Goal: Information Seeking & Learning: Learn about a topic

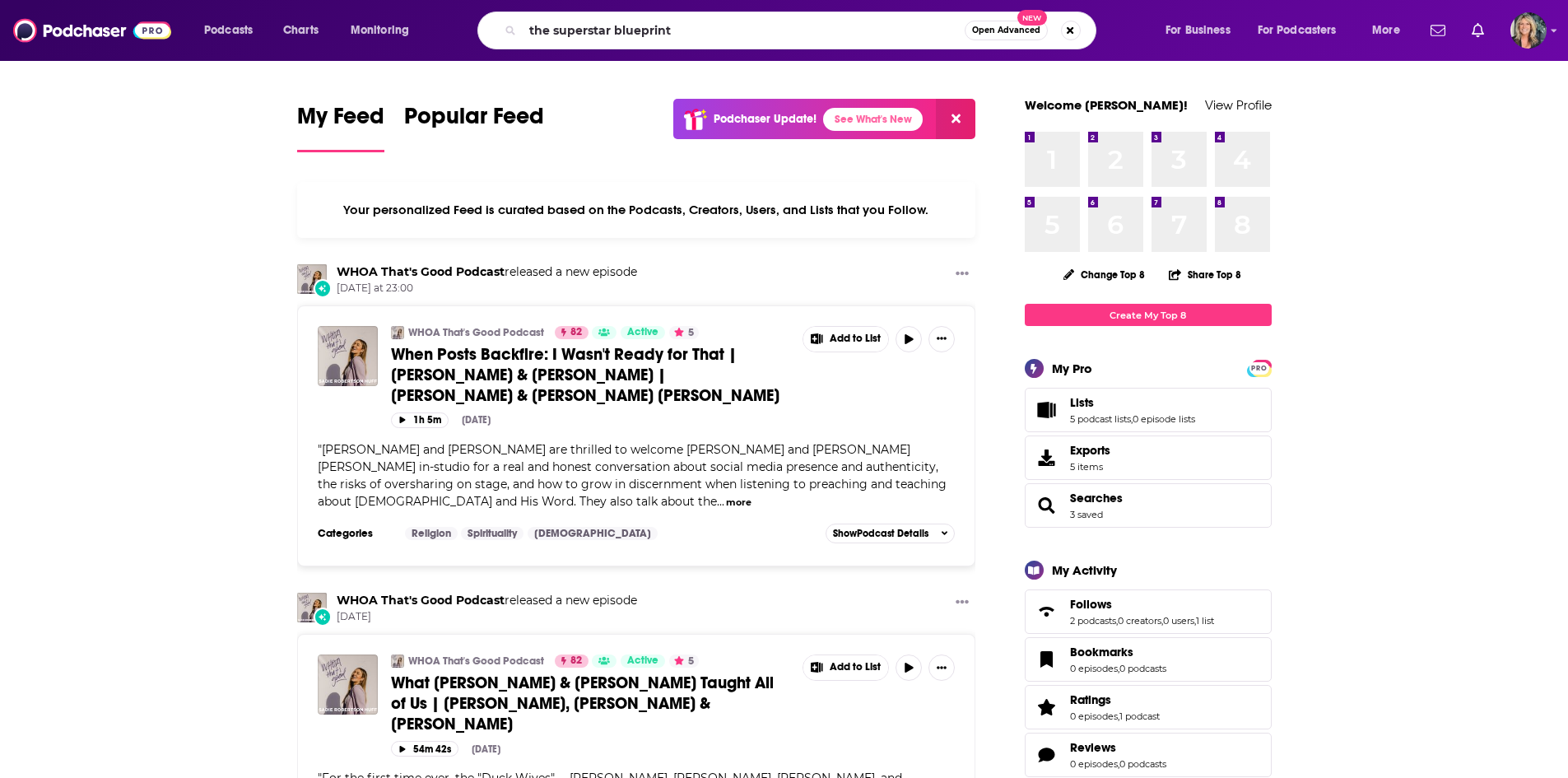
type input "the superstar blueprint"
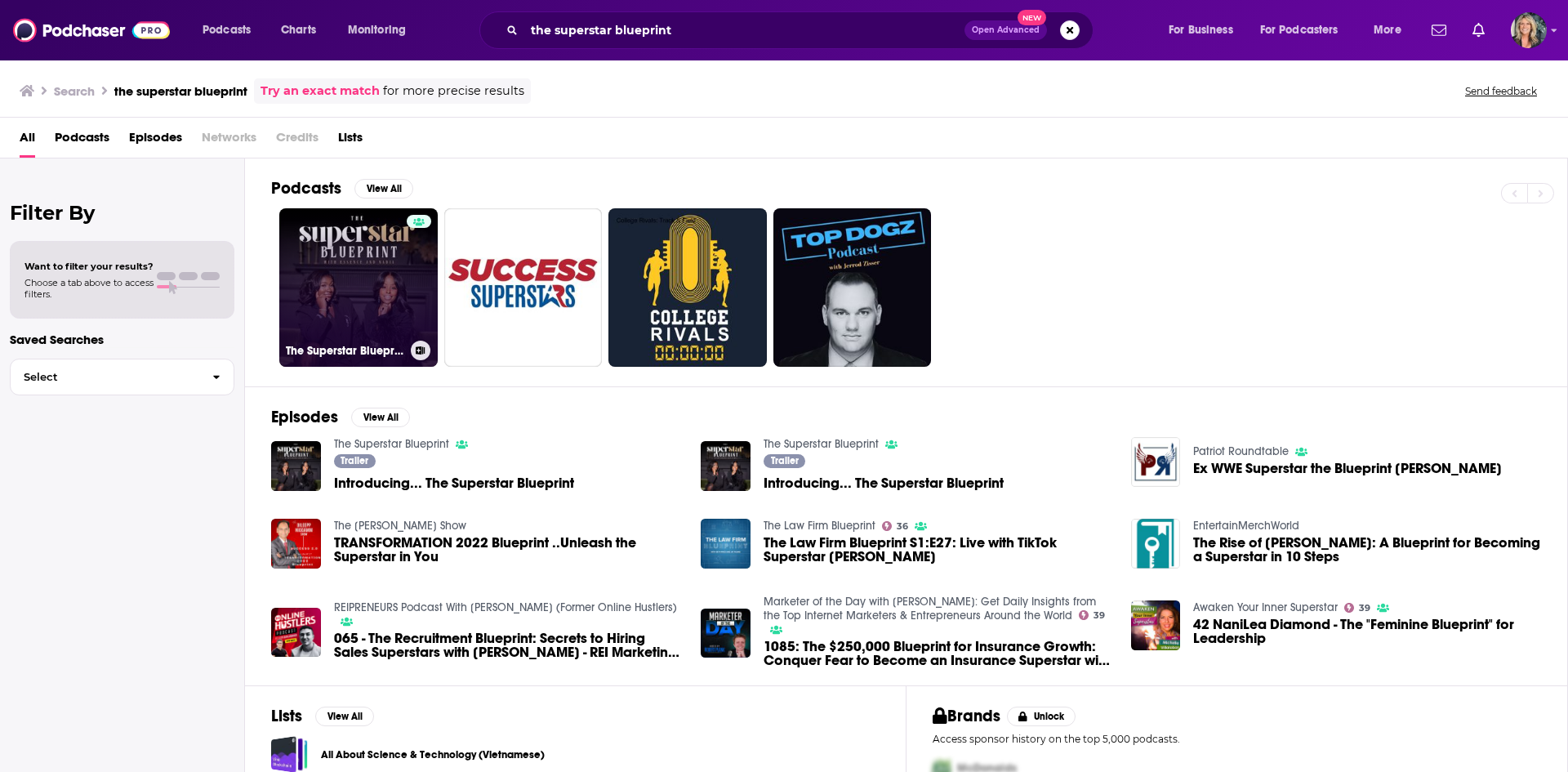
click at [398, 269] on link "The Superstar Blueprint" at bounding box center [358, 288] width 159 height 159
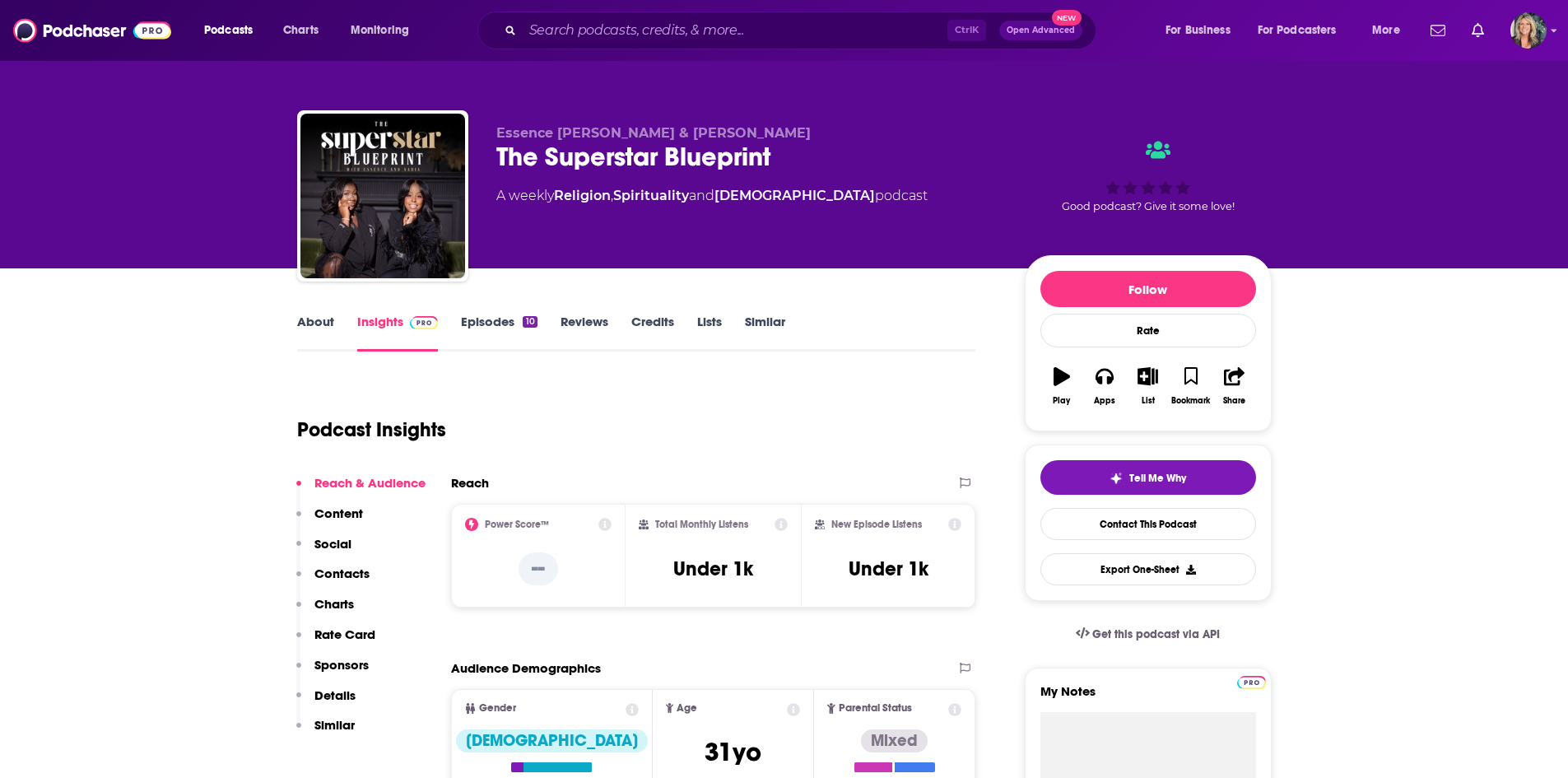
click at [667, 389] on div "Podcast Insights" at bounding box center [629, 419] width 666 height 84
click at [317, 330] on link "About" at bounding box center [316, 332] width 37 height 37
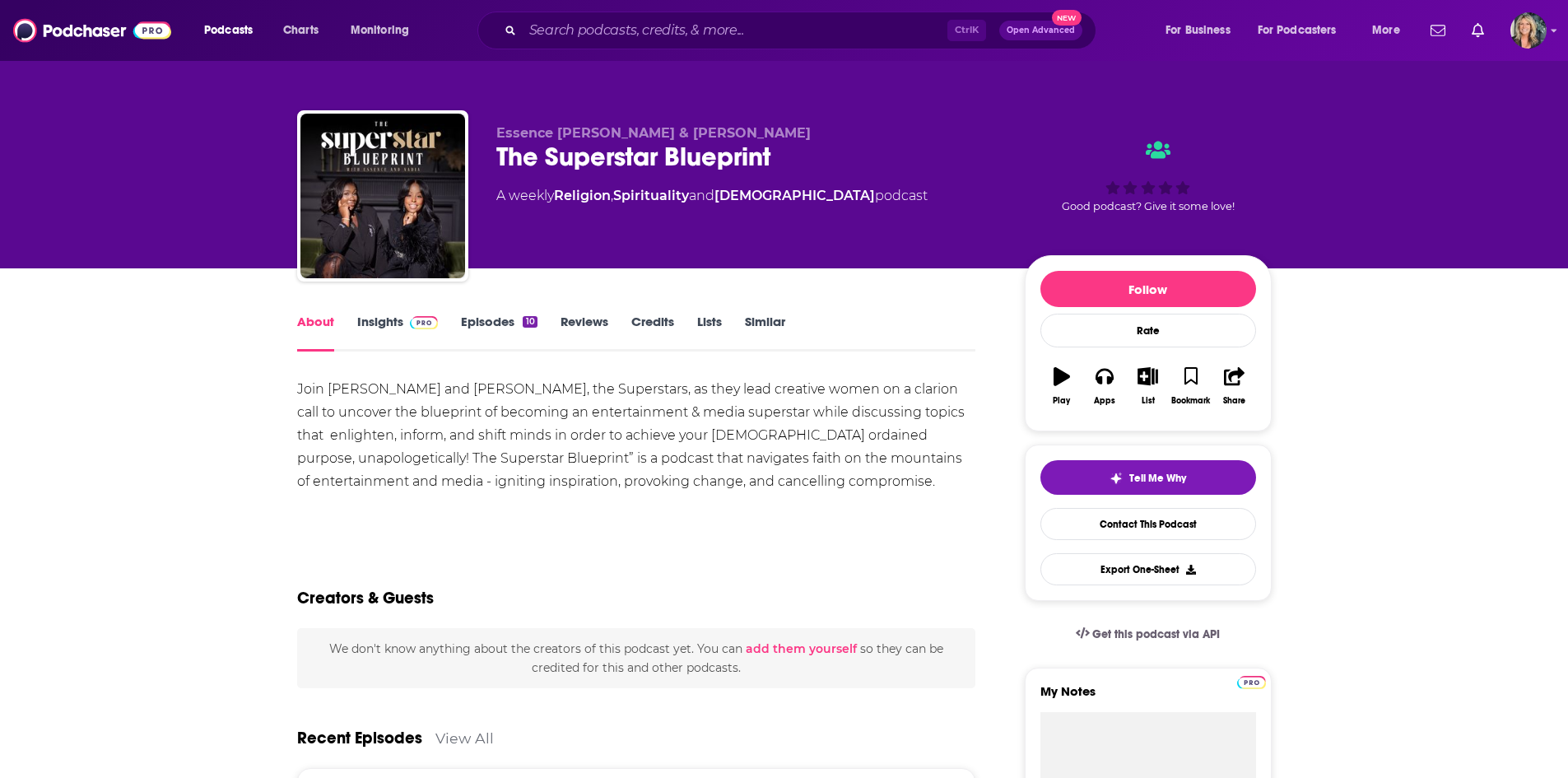
click at [882, 496] on div "Join [PERSON_NAME] and [PERSON_NAME], the Superstars, as they lead creative wom…" at bounding box center [636, 453] width 678 height 151
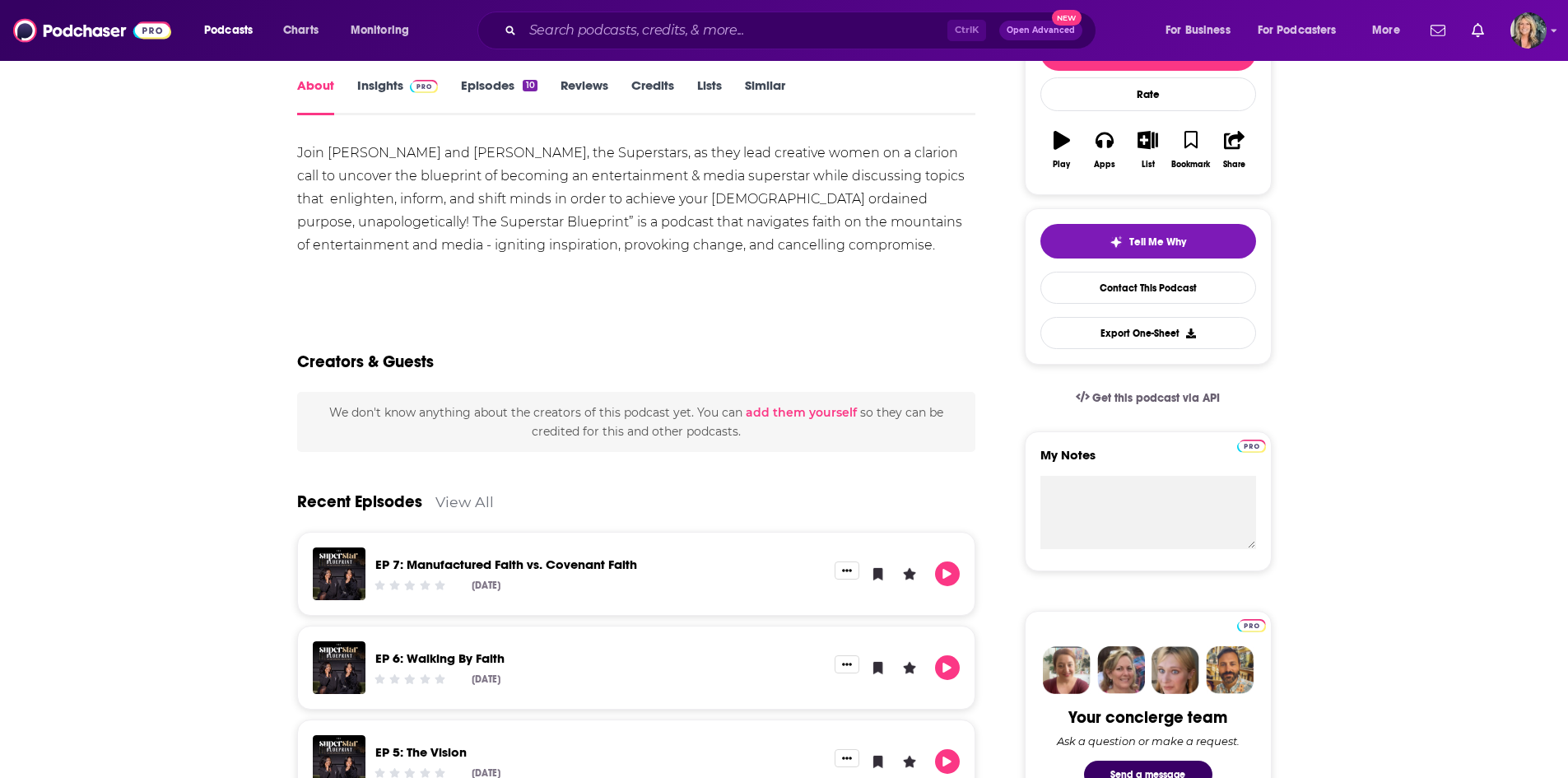
scroll to position [165, 0]
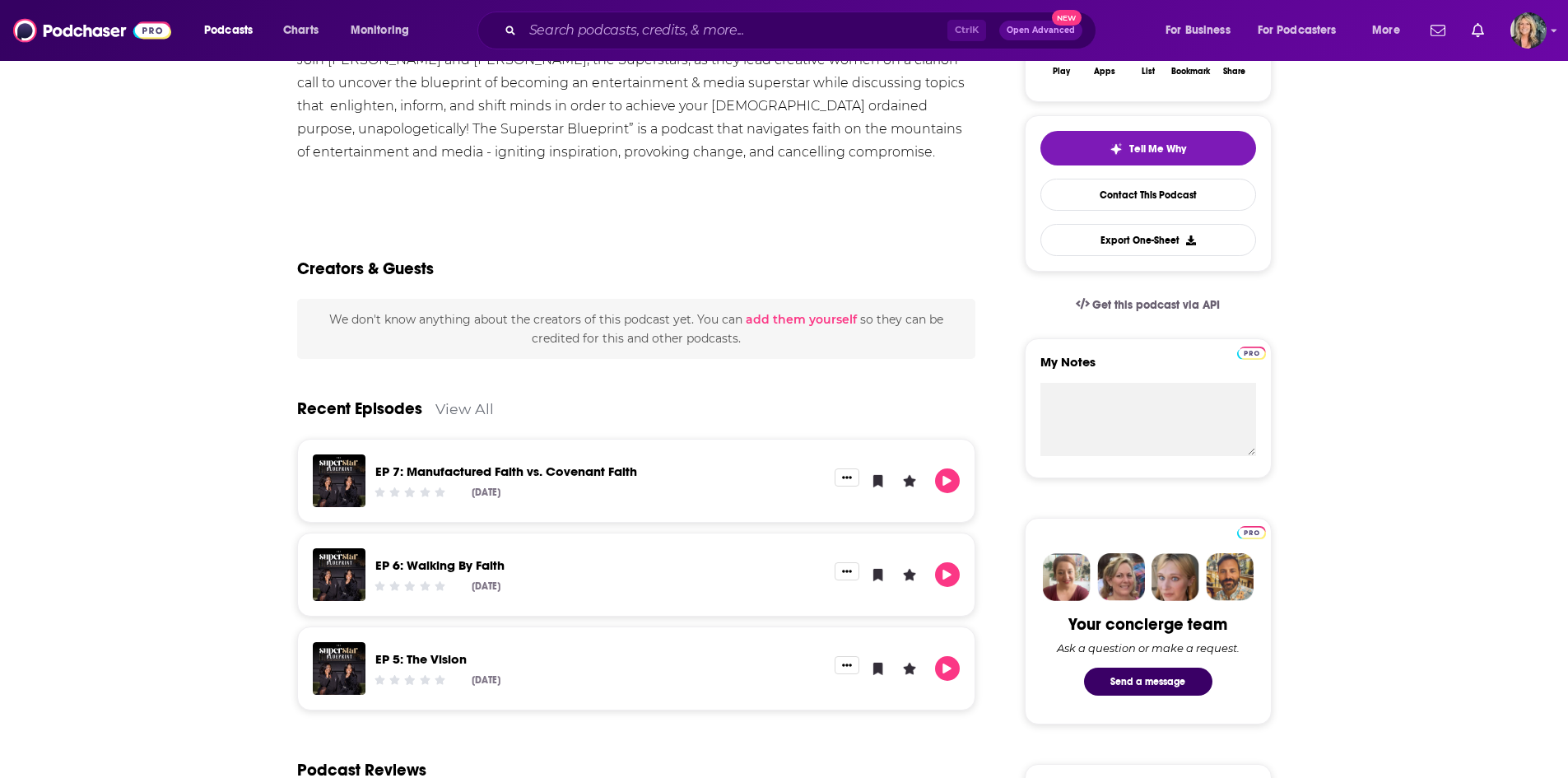
scroll to position [247, 0]
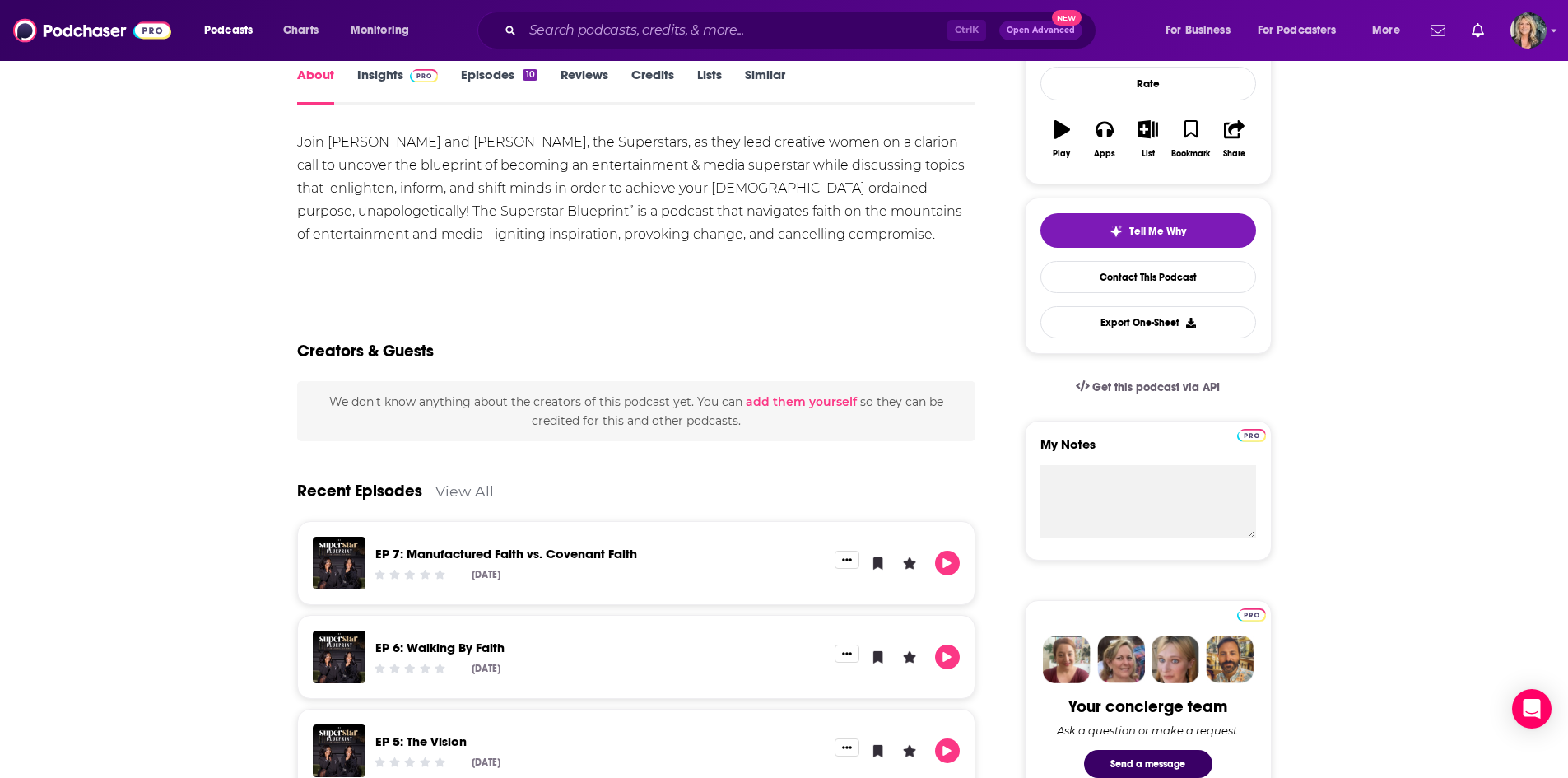
click at [473, 483] on link "View All" at bounding box center [463, 491] width 58 height 18
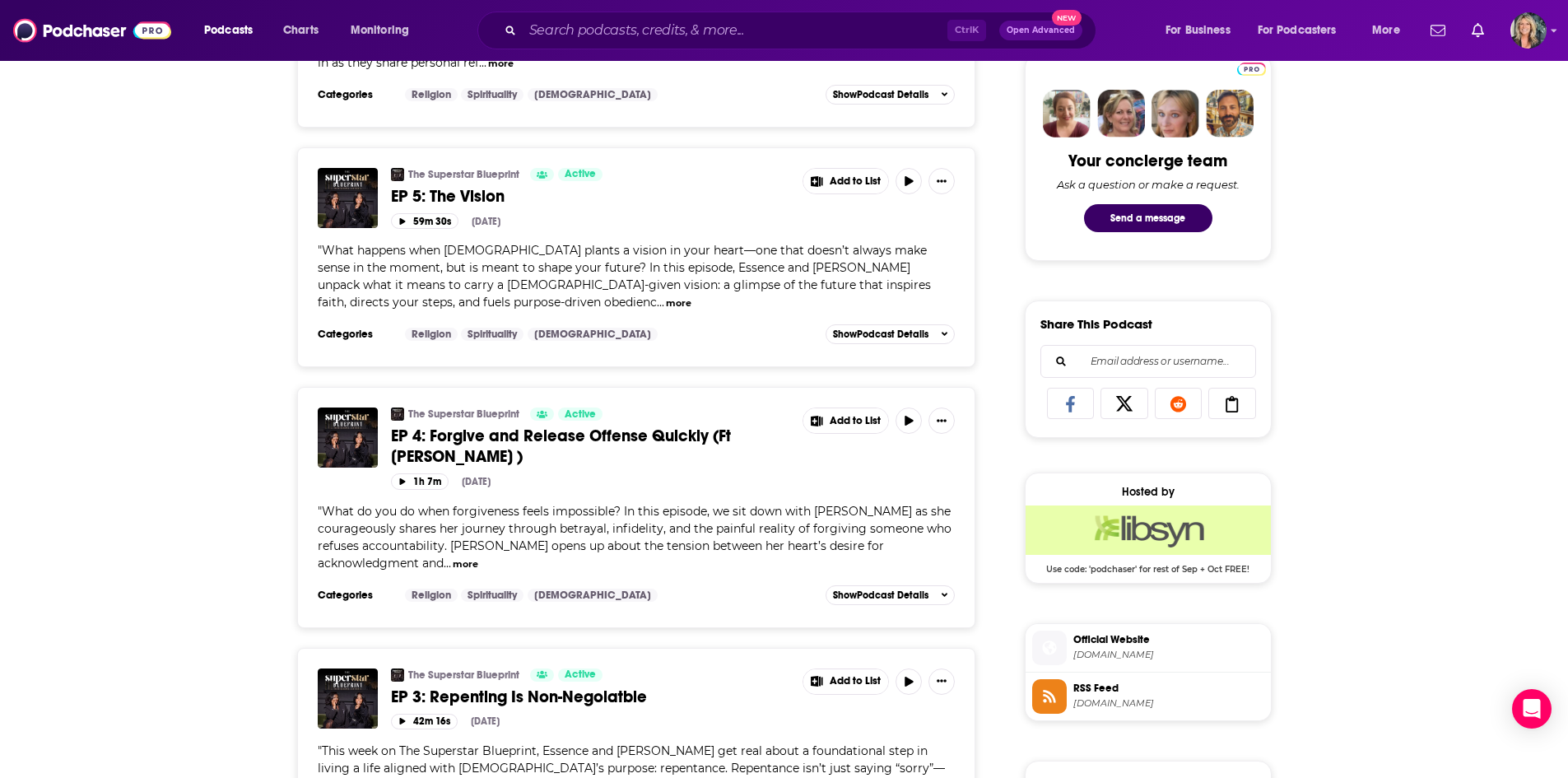
scroll to position [822, 0]
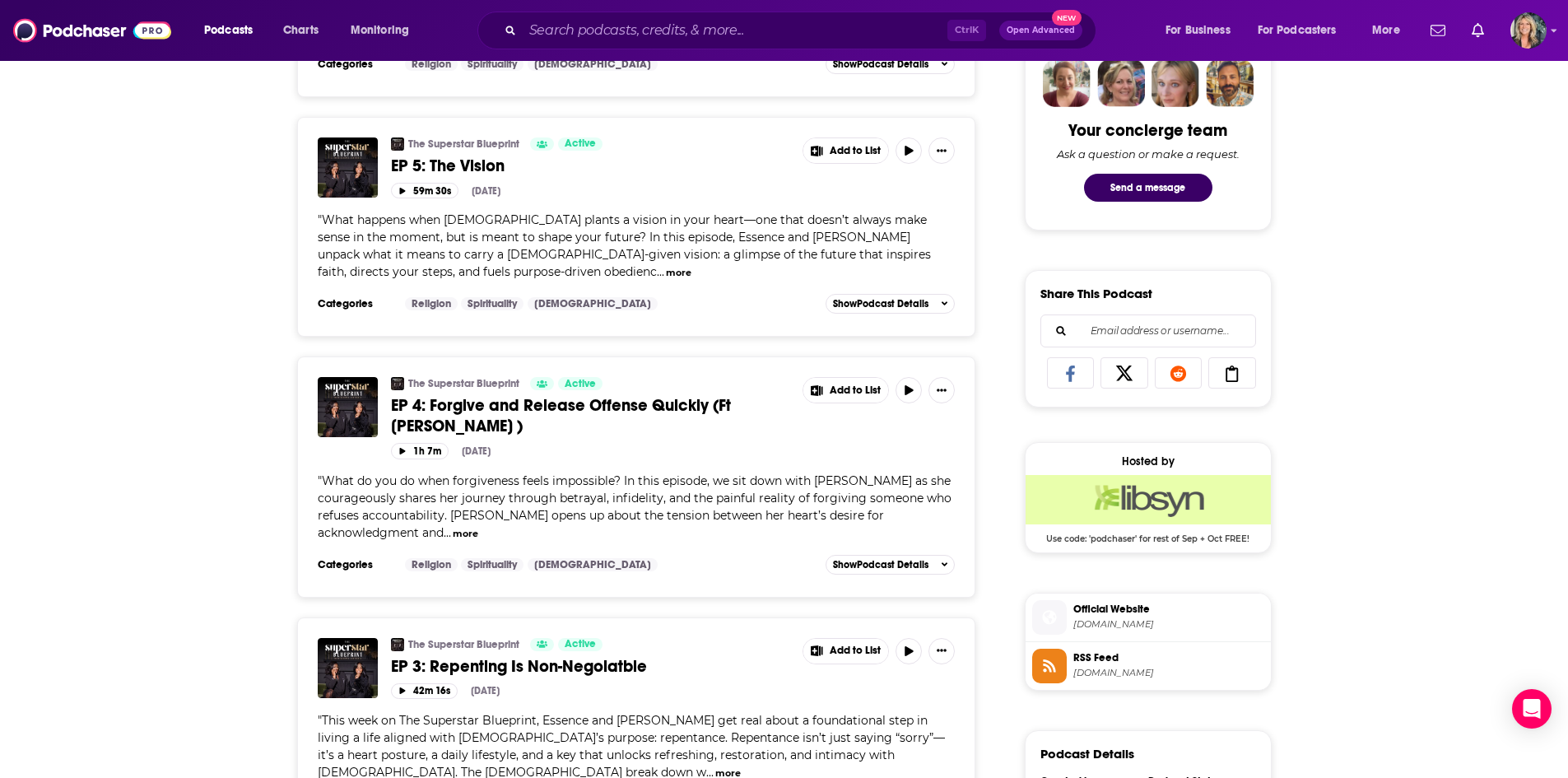
click at [453, 538] on button "more" at bounding box center [465, 533] width 26 height 14
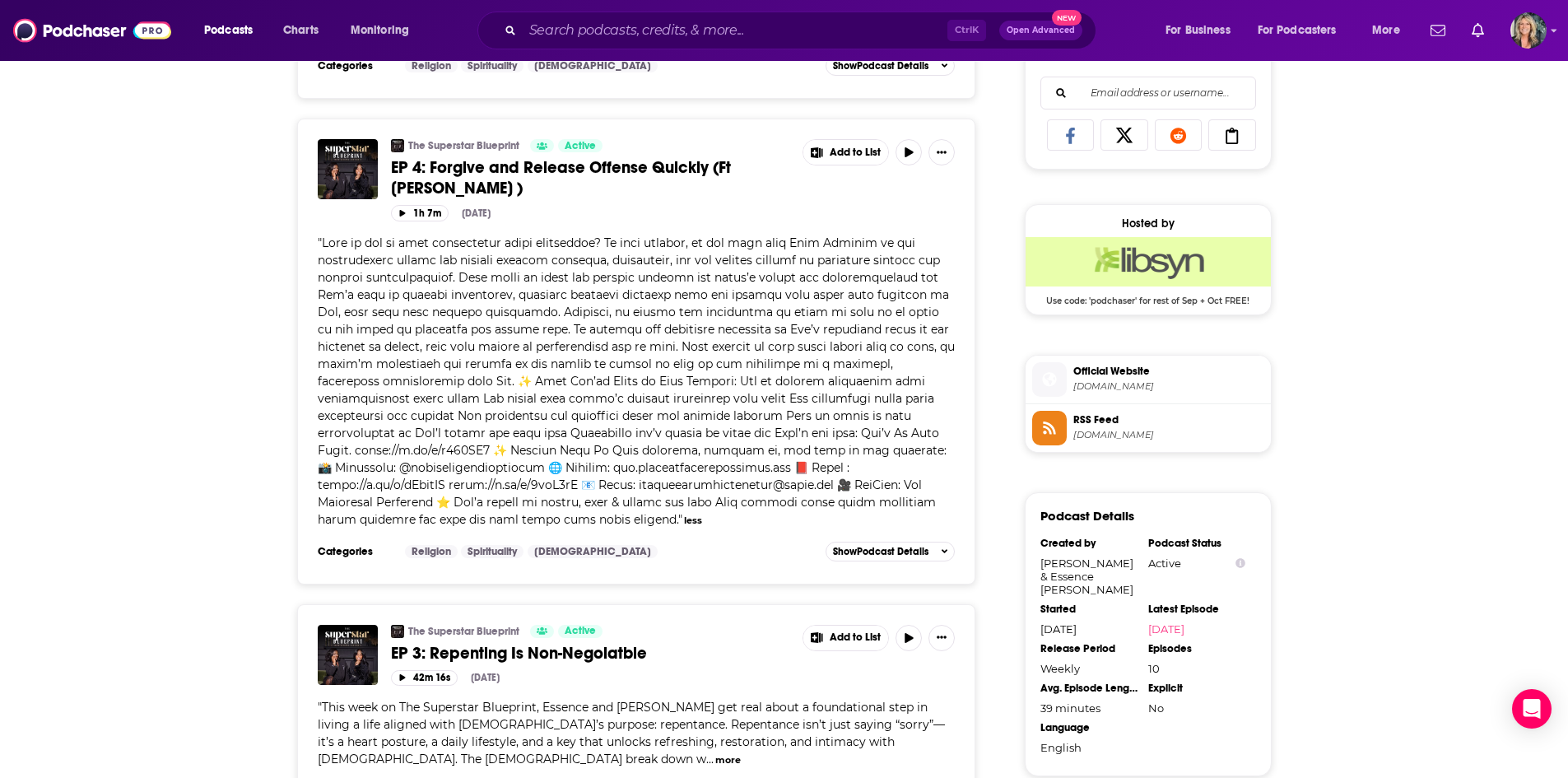
scroll to position [1070, 0]
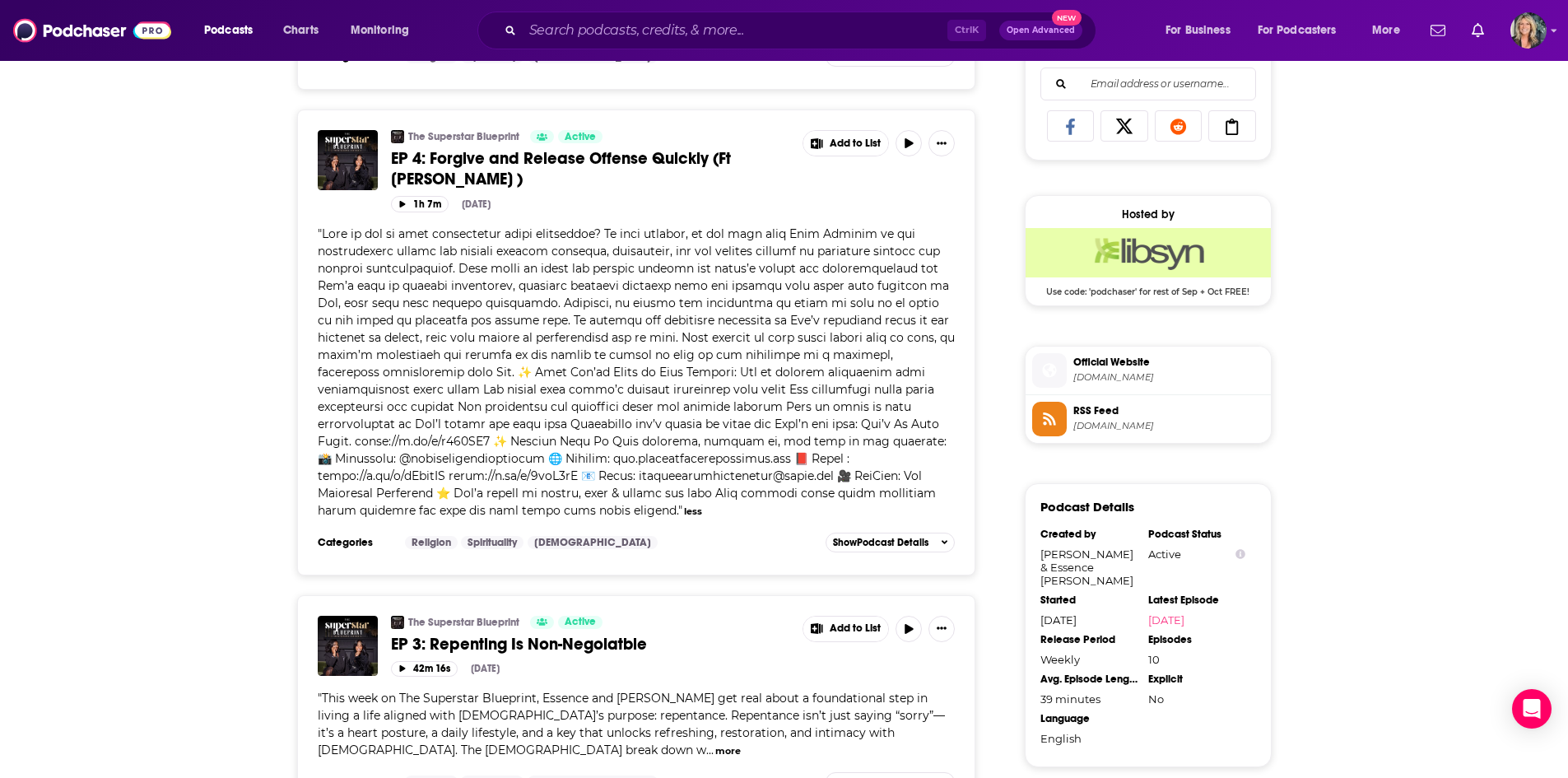
click at [182, 409] on div "About Insights Episodes 10 Reviews Credits Lists Similar Episodes of The Supers…" at bounding box center [784, 591] width 1568 height 2785
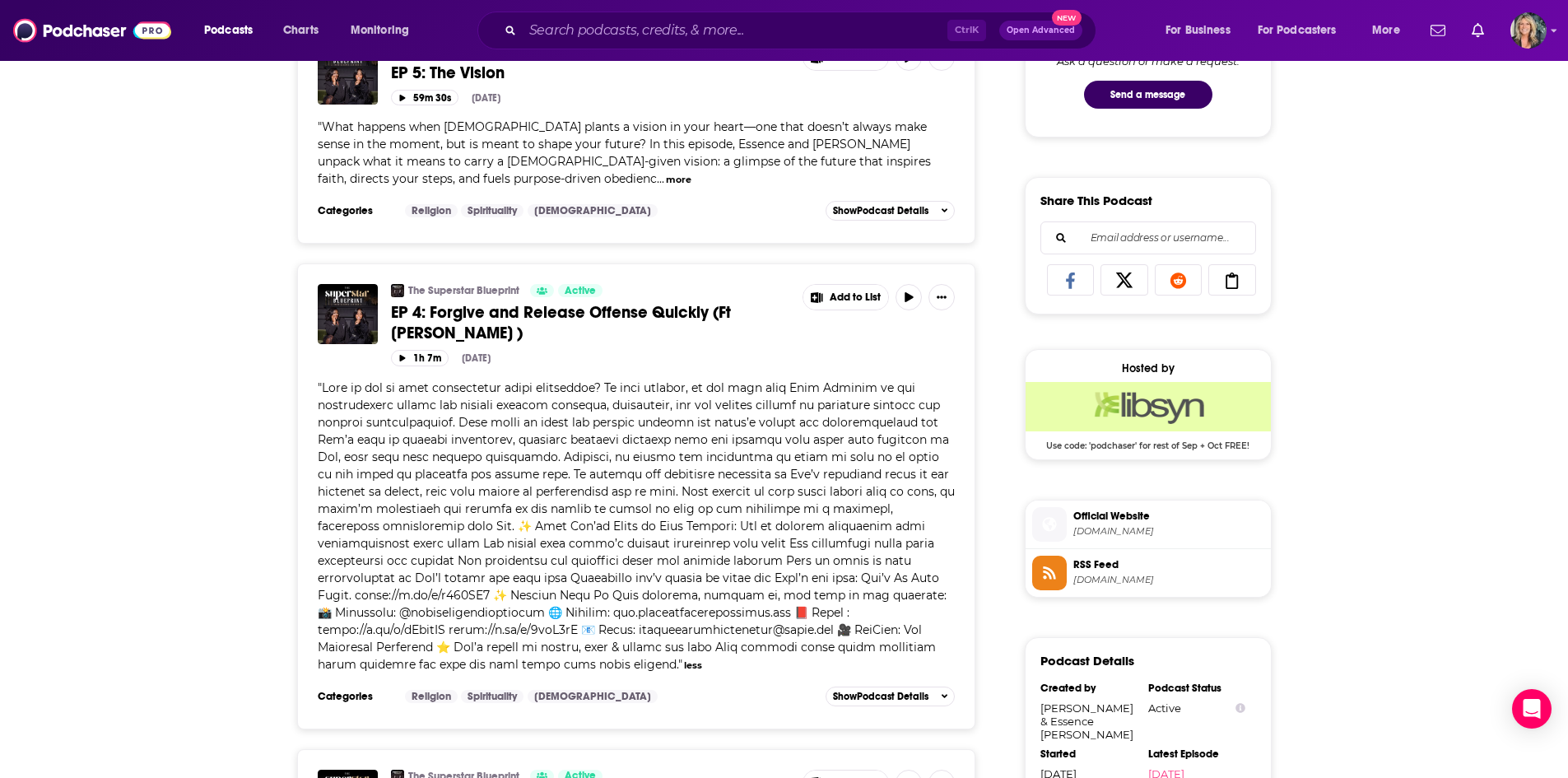
scroll to position [905, 0]
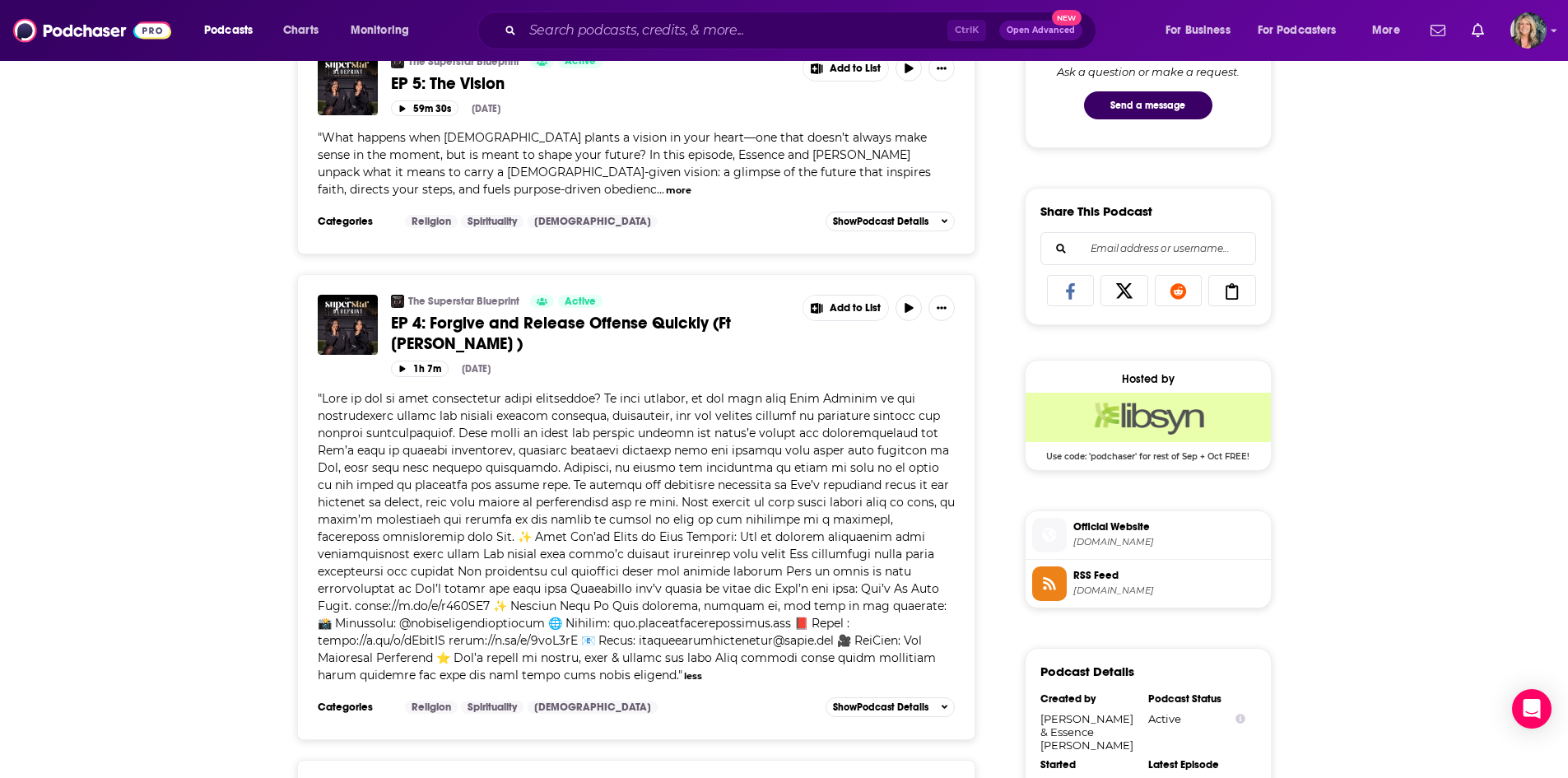
click at [226, 434] on div "About Insights Episodes 10 Reviews Credits Lists Similar Episodes of The Supers…" at bounding box center [784, 755] width 1568 height 2785
